Goal: Task Accomplishment & Management: Complete application form

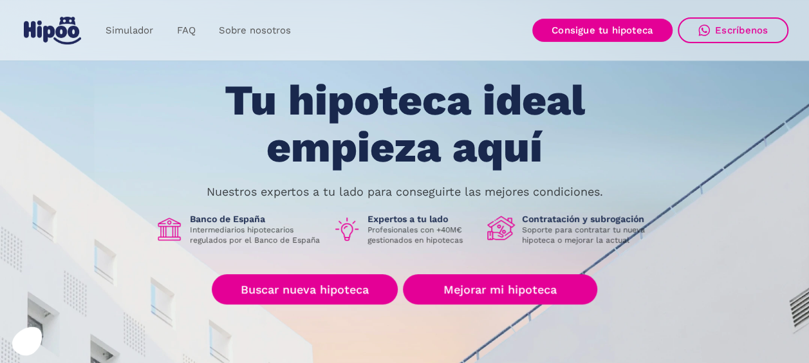
scroll to position [64, 0]
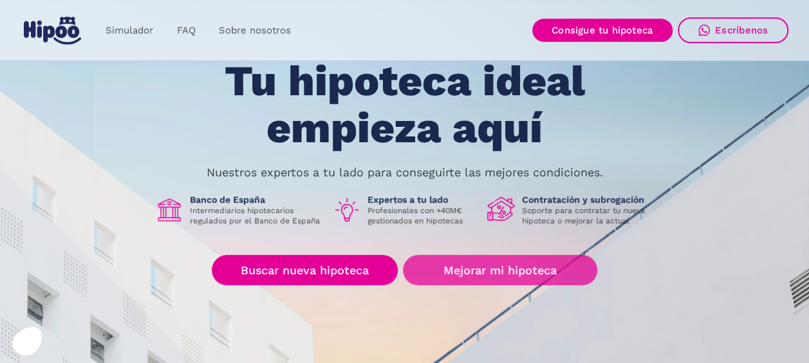
click at [476, 273] on link "Mejorar mi hipoteca" at bounding box center [500, 270] width 194 height 30
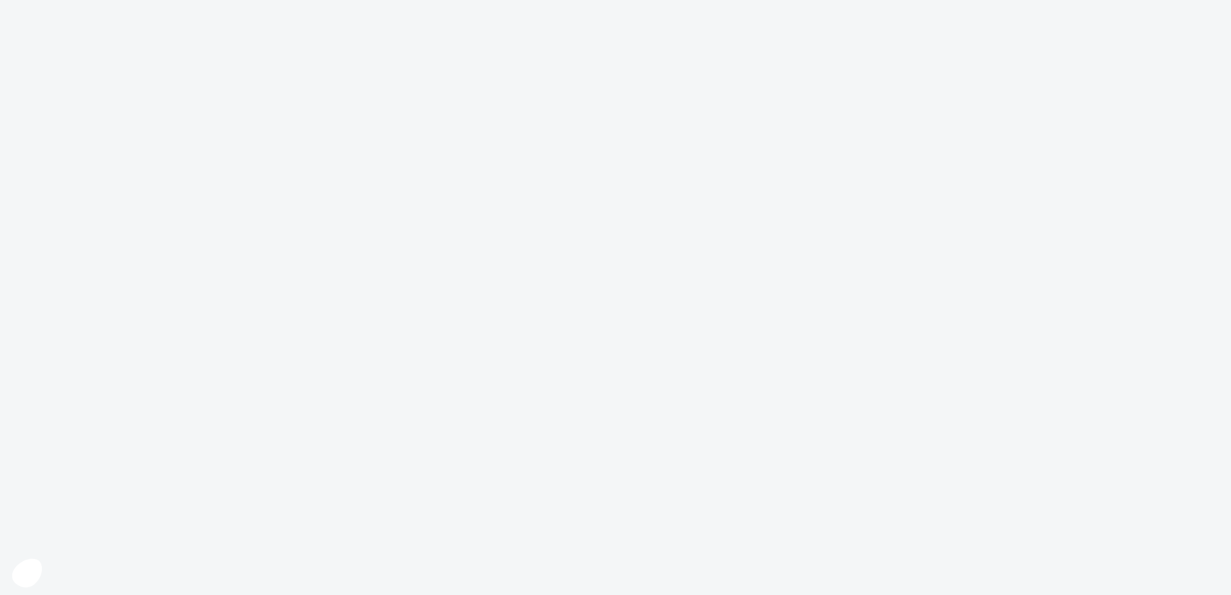
click at [818, 362] on body at bounding box center [615, 297] width 1231 height 595
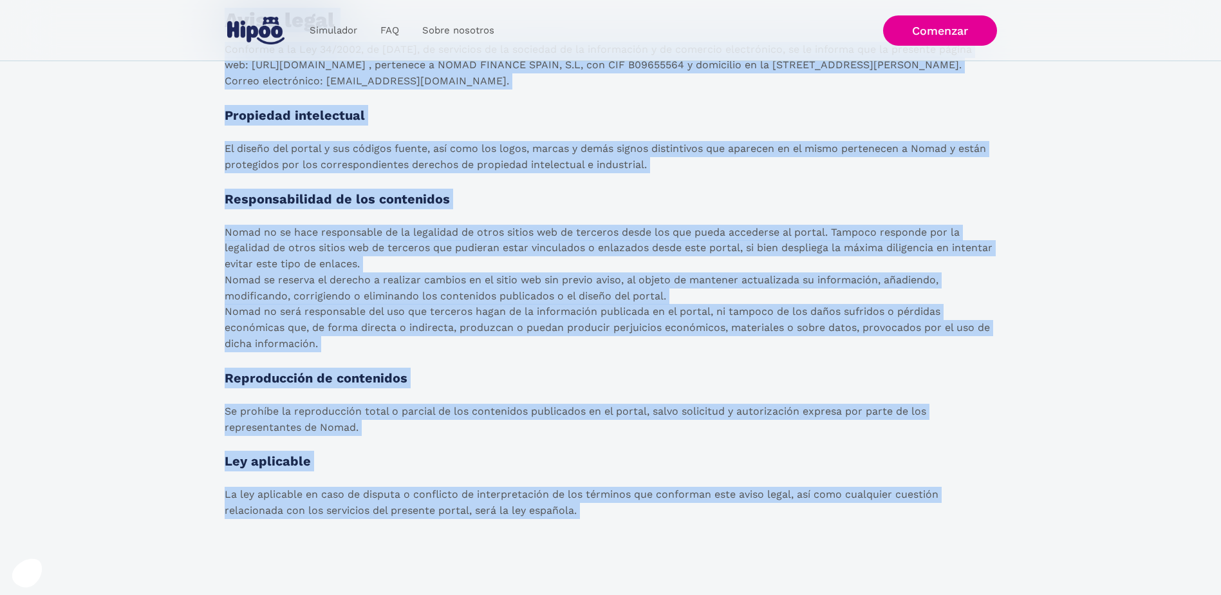
scroll to position [2085, 0]
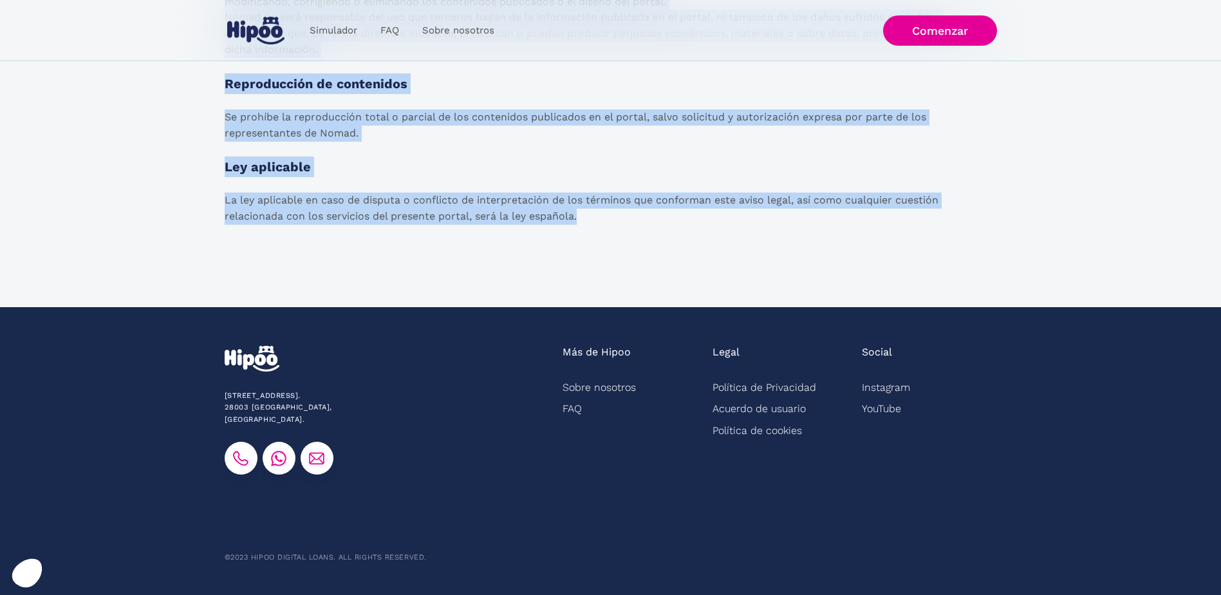
drag, startPoint x: 225, startPoint y: 122, endPoint x: 644, endPoint y: 239, distance: 435.2
copy body "Política de Privacidad y Aviso Legal Última modificación: 6 de mayo de 2024. Hi…"
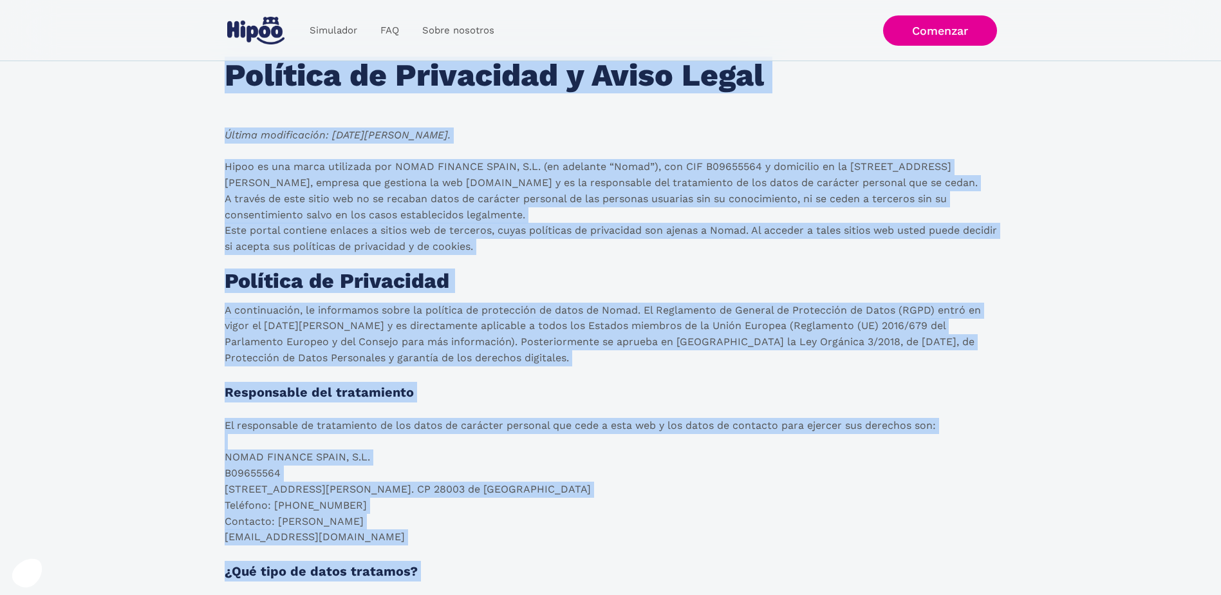
scroll to position [0, 0]
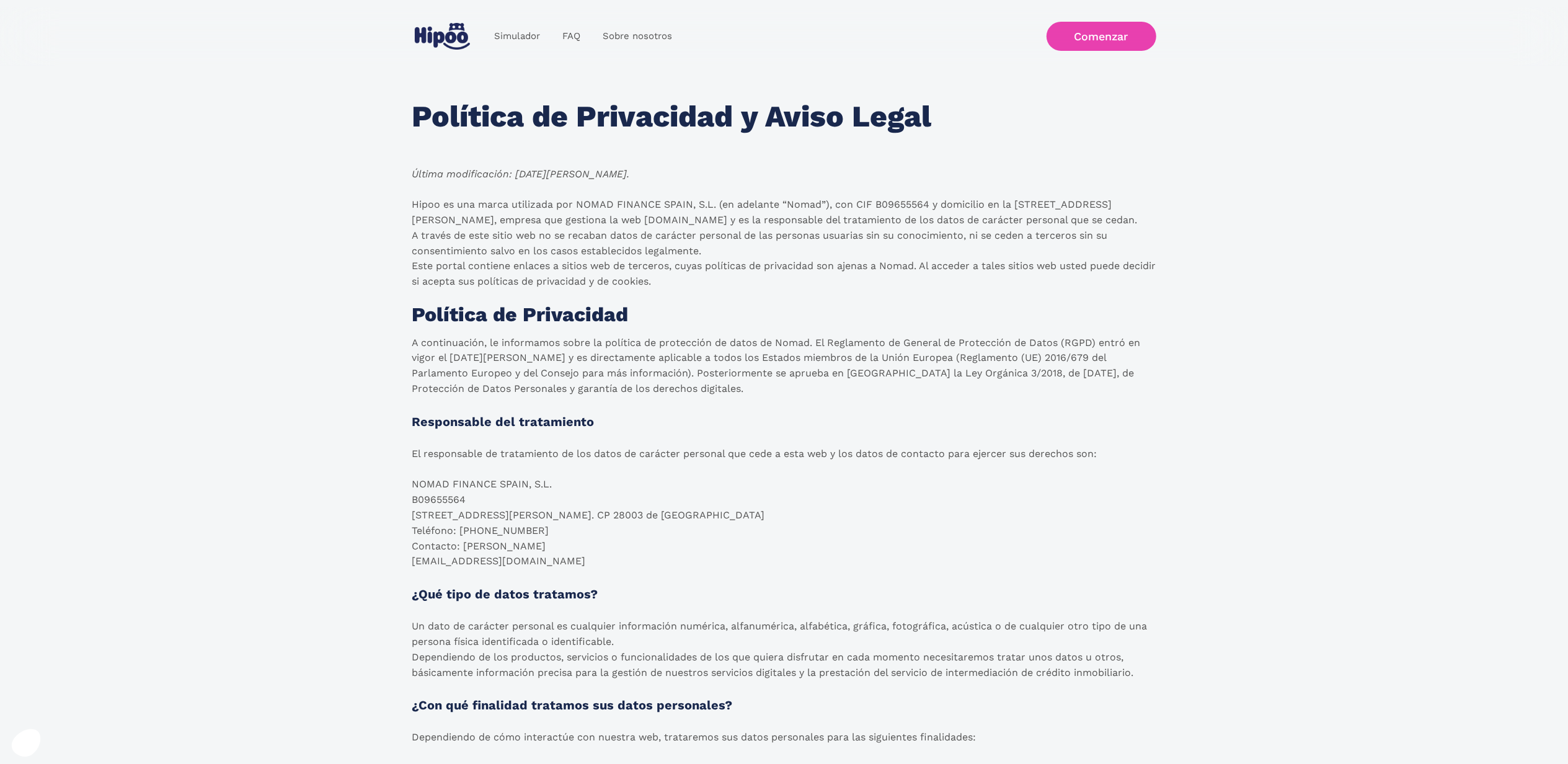
click at [1097, 35] on link "Comenzar" at bounding box center [1102, 37] width 110 height 29
click at [1115, 31] on link "Comenzar" at bounding box center [1102, 37] width 110 height 29
